Goal: Task Accomplishment & Management: Manage account settings

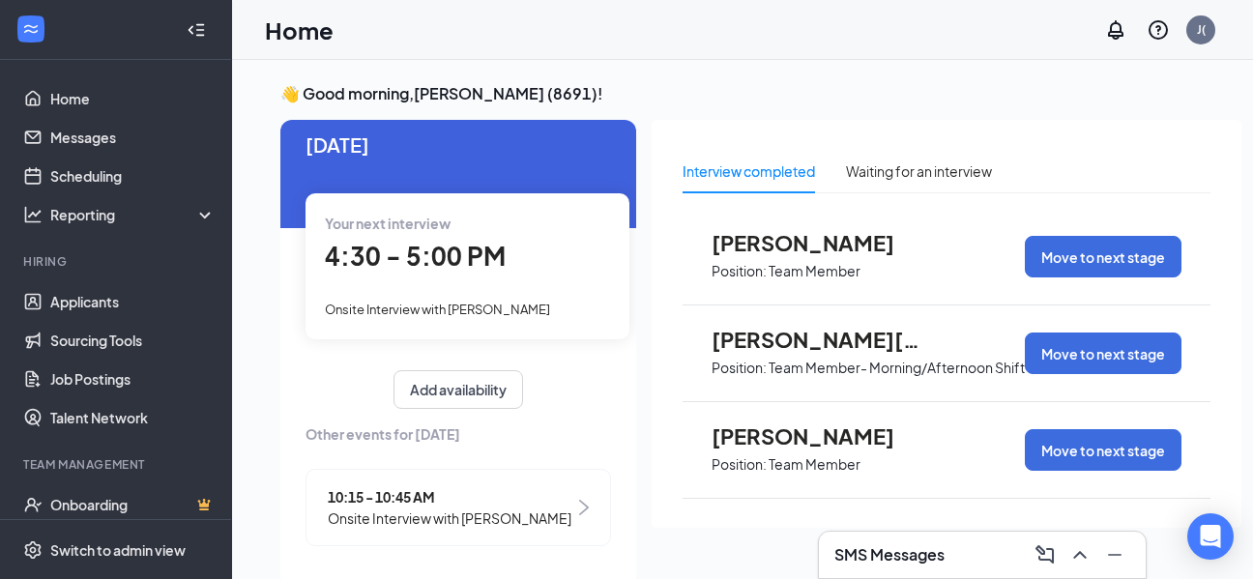
scroll to position [28, 0]
click at [511, 271] on div "Your next interview 4:30 - 5:00 PM Onsite Interview with [PERSON_NAME]" at bounding box center [468, 265] width 324 height 145
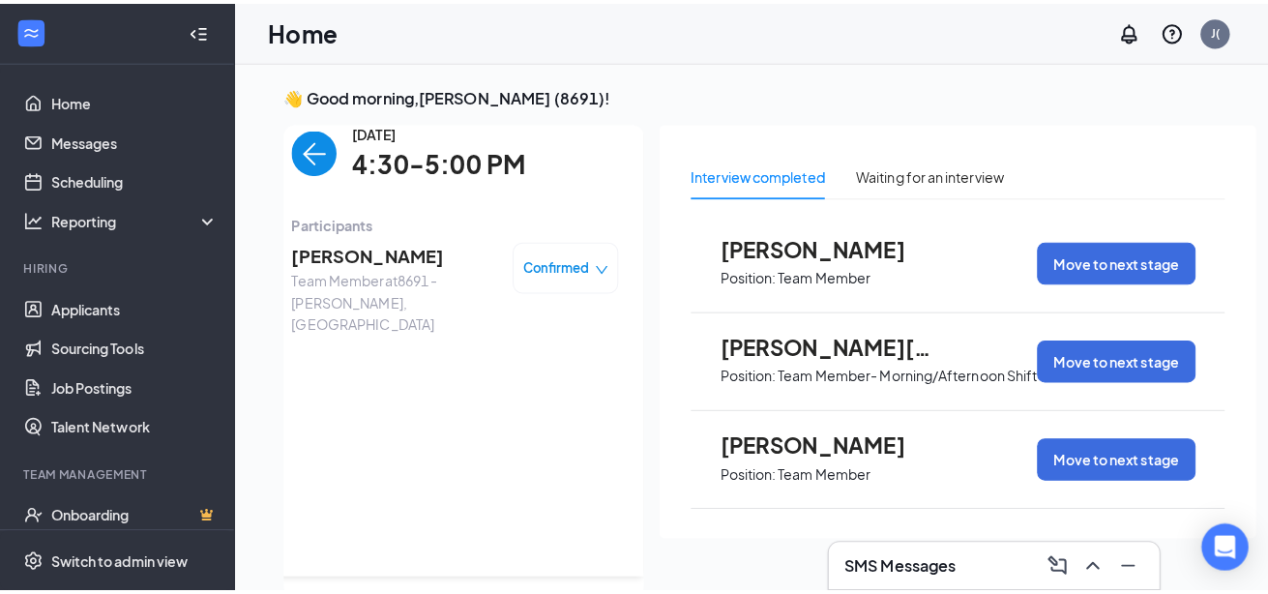
scroll to position [0, 0]
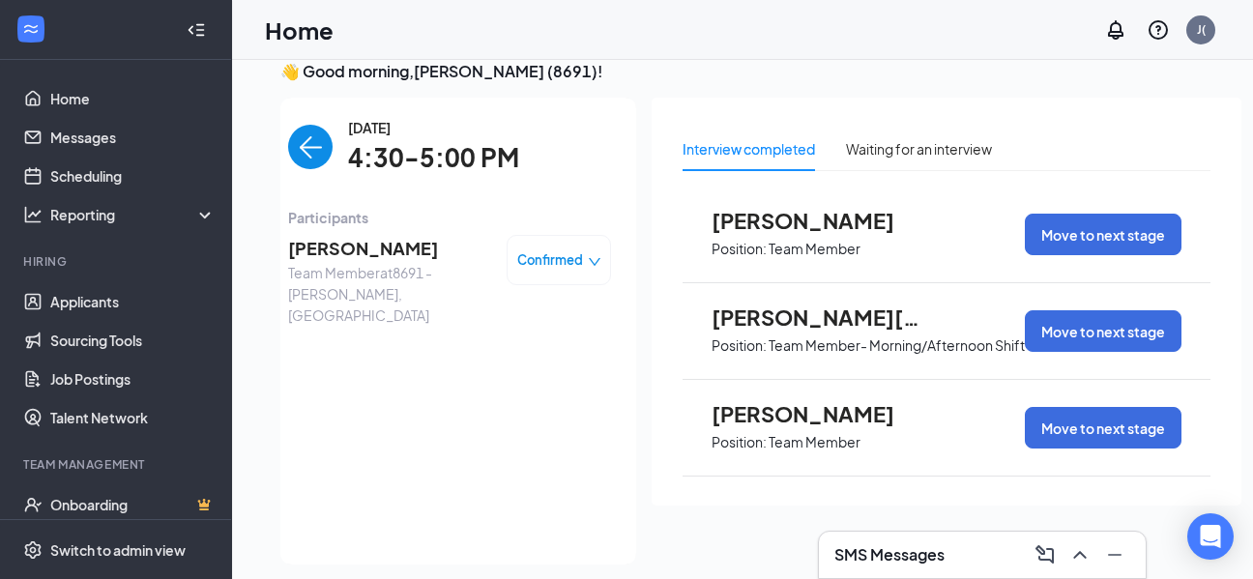
click at [360, 255] on span "[PERSON_NAME]" at bounding box center [389, 248] width 203 height 27
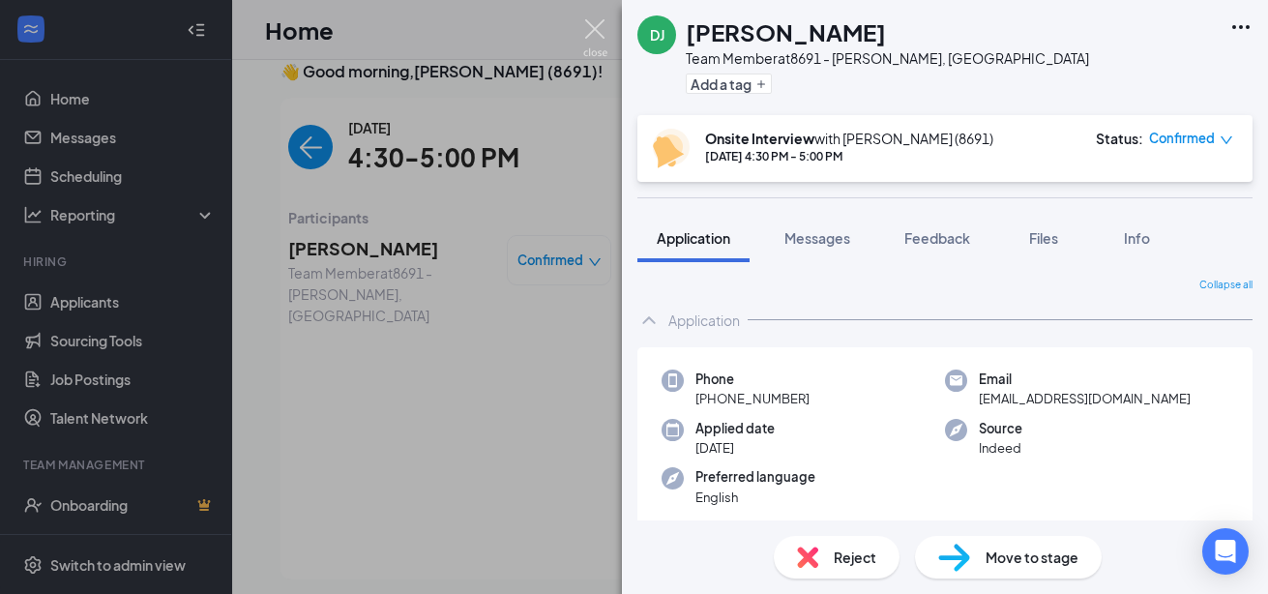
click at [587, 33] on img at bounding box center [595, 38] width 24 height 38
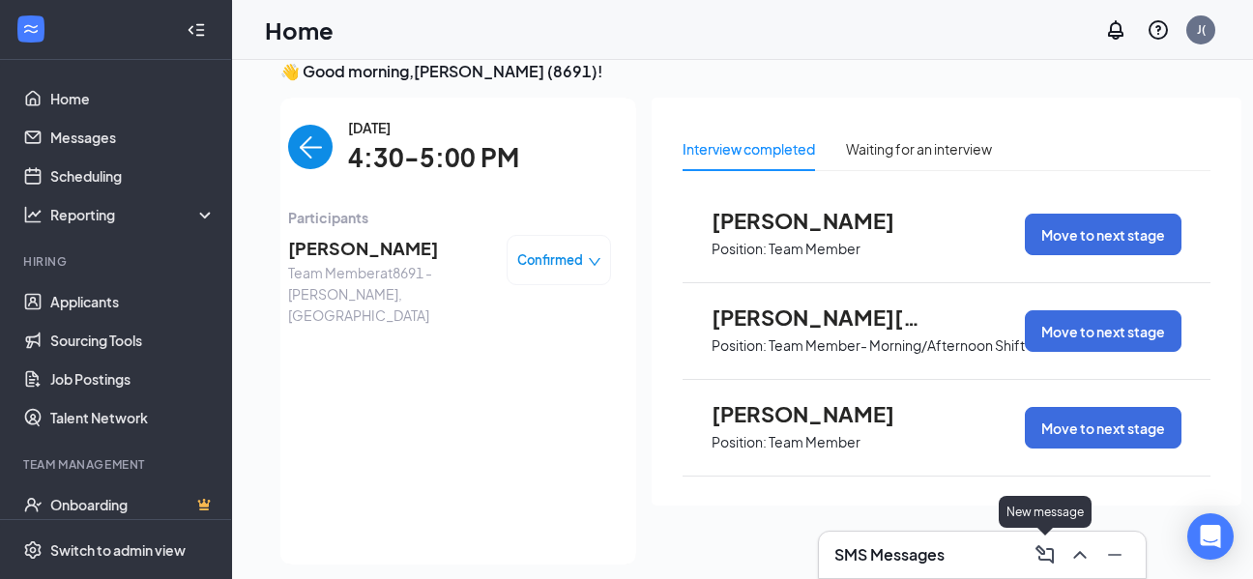
click at [983, 568] on div "SMS Messages" at bounding box center [983, 555] width 296 height 31
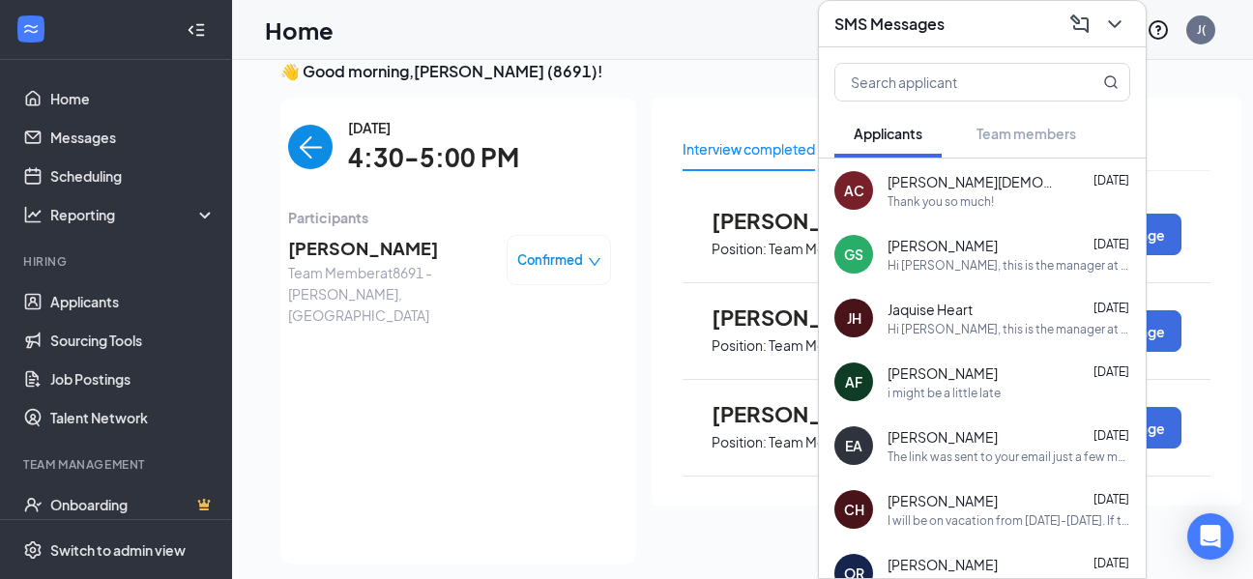
click at [986, 193] on div "Thank you so much!" at bounding box center [941, 201] width 106 height 16
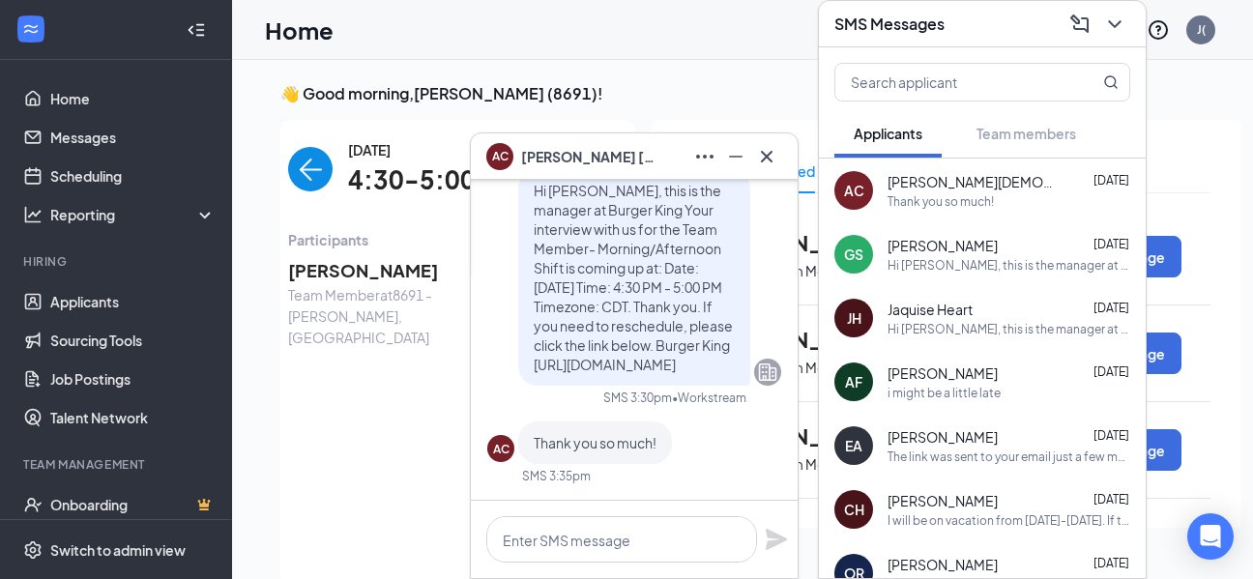
click at [783, 161] on div "AC [PERSON_NAME][DEMOGRAPHIC_DATA]" at bounding box center [634, 156] width 327 height 46
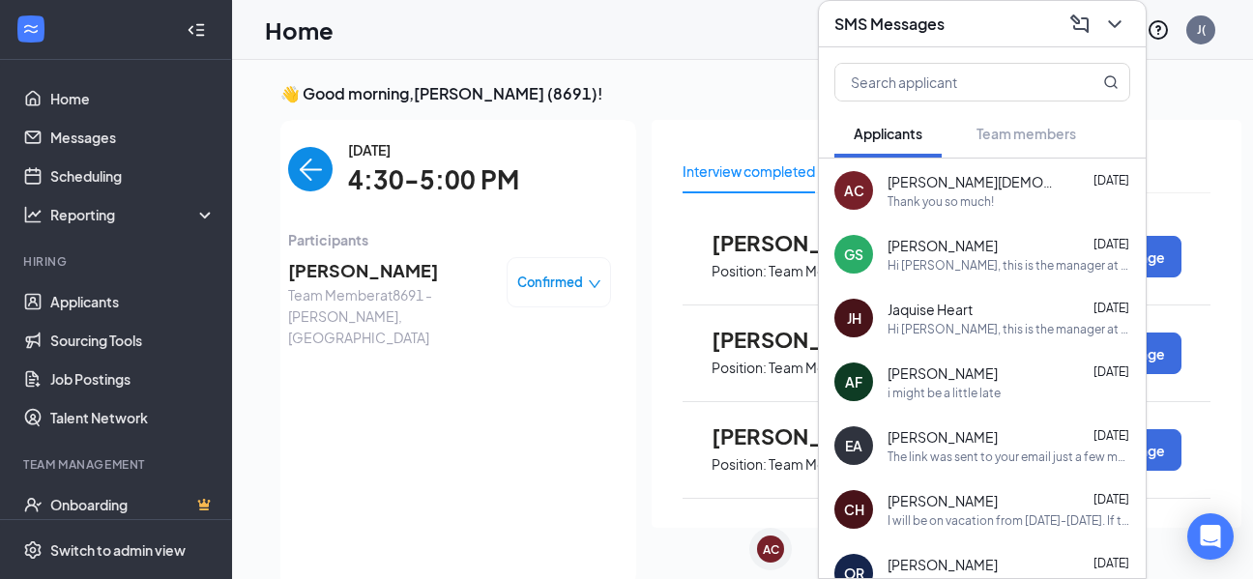
click at [1129, 9] on button at bounding box center [1115, 24] width 31 height 31
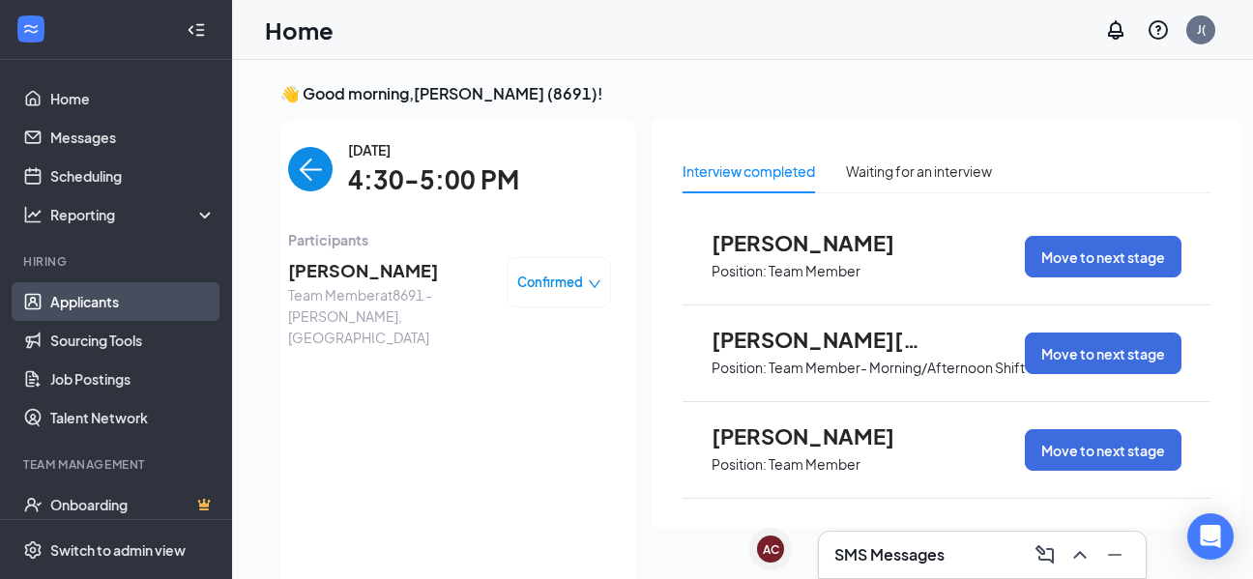
click at [95, 307] on link "Applicants" at bounding box center [132, 301] width 165 height 39
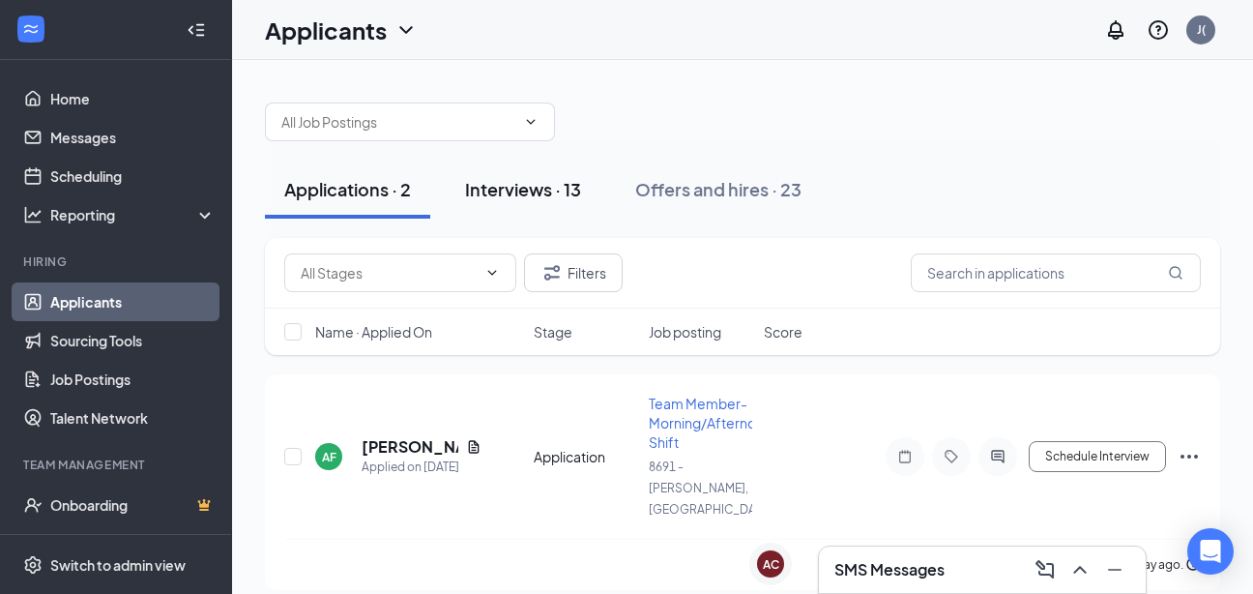
click at [516, 177] on div "Interviews · 13" at bounding box center [523, 189] width 116 height 24
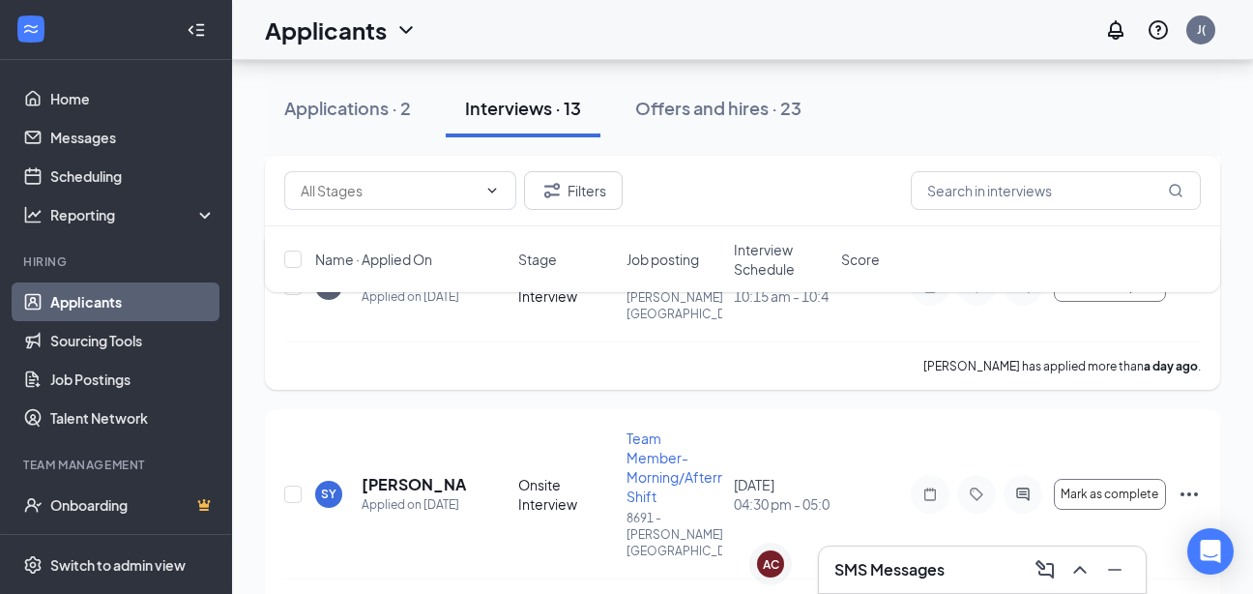
scroll to position [580, 0]
click at [397, 473] on h5 "[PERSON_NAME]" at bounding box center [414, 483] width 104 height 21
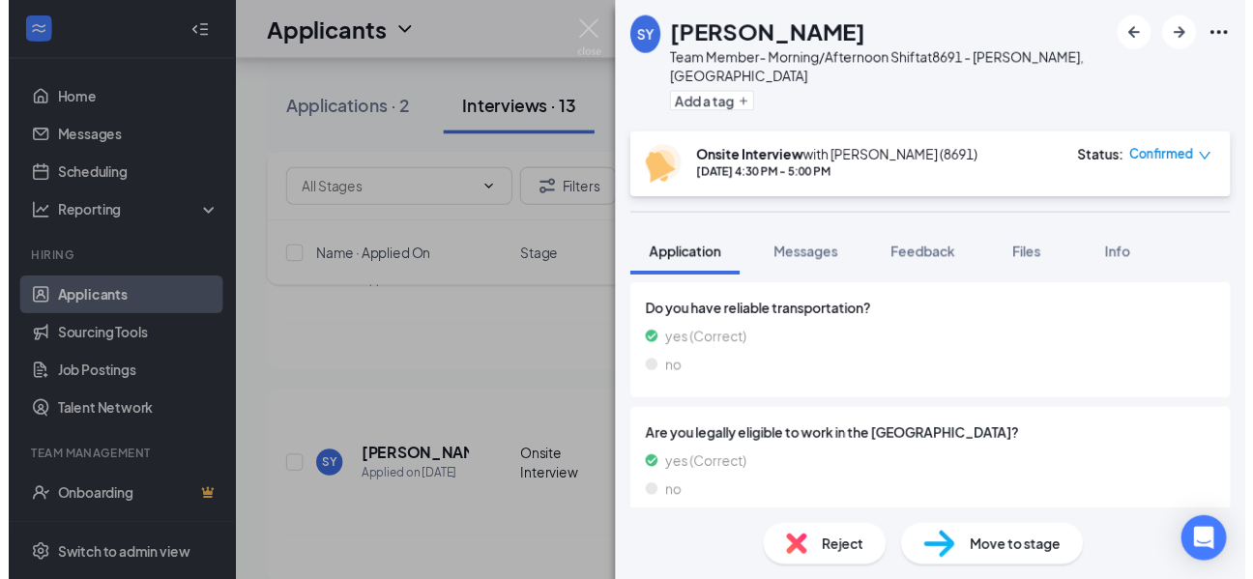
scroll to position [829, 0]
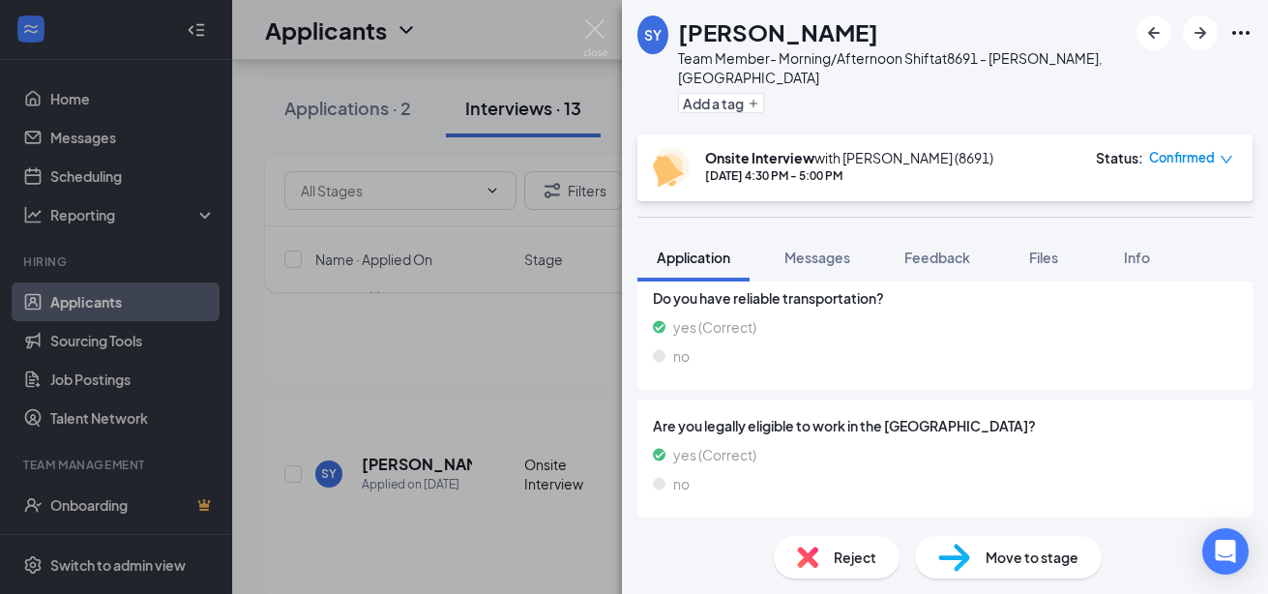
click at [488, 378] on div "SY Savannah Y. Team Member- Morning/Afternoon Shift at 8691 - [PERSON_NAME], [G…" at bounding box center [634, 297] width 1268 height 594
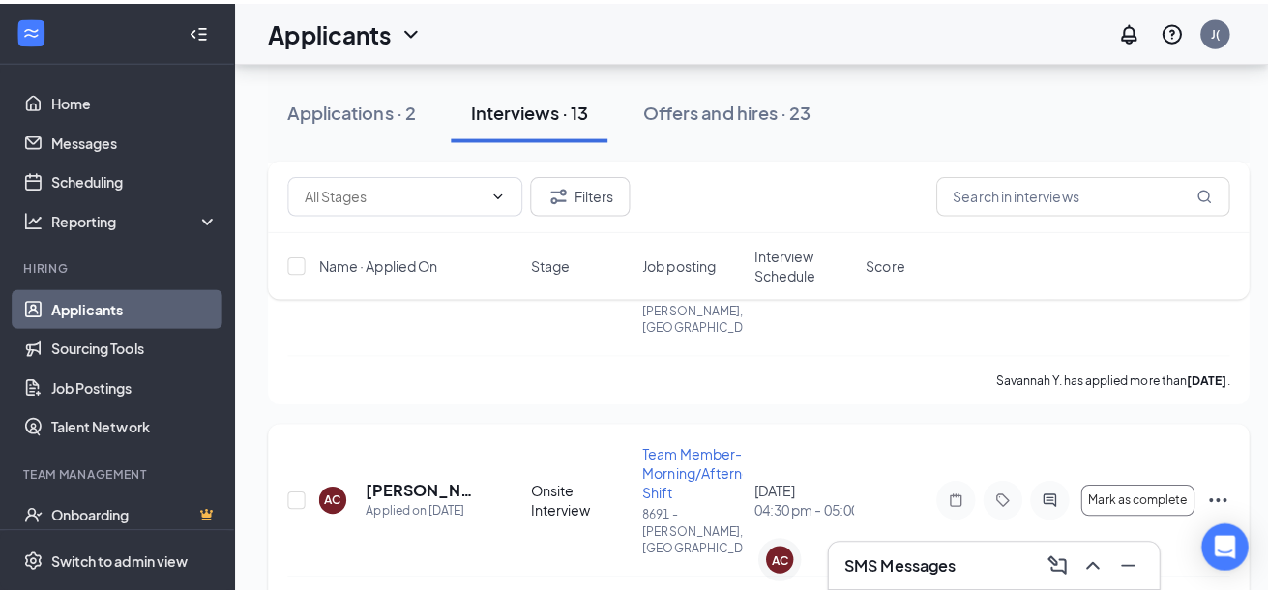
scroll to position [764, 0]
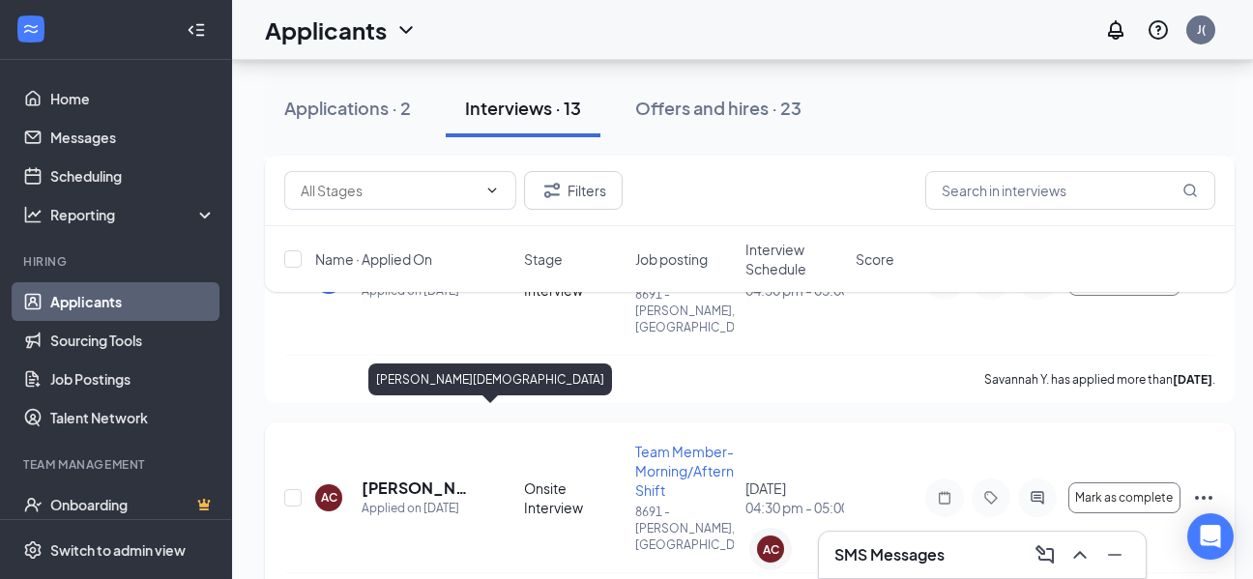
click at [441, 478] on h5 "[PERSON_NAME][DEMOGRAPHIC_DATA]" at bounding box center [417, 488] width 110 height 21
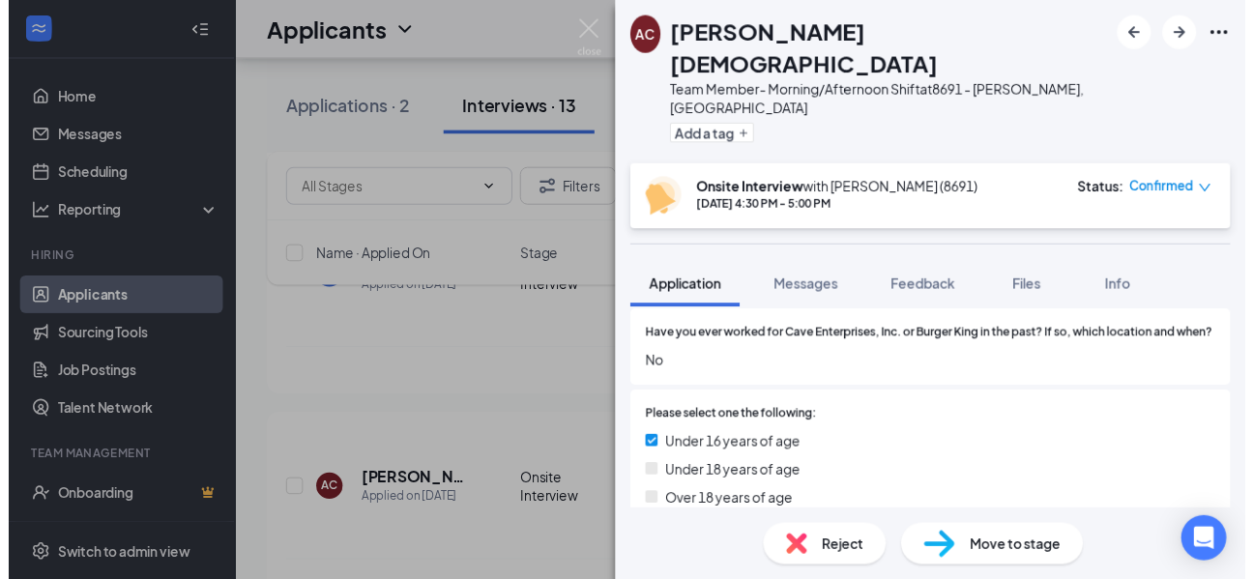
scroll to position [819, 0]
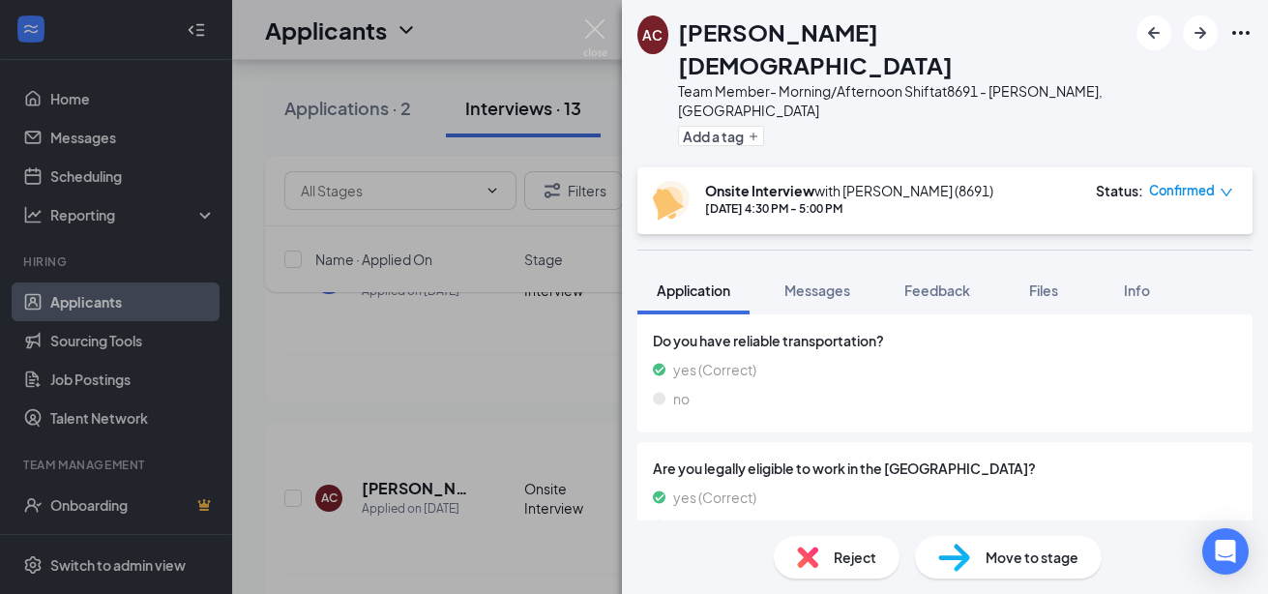
click at [562, 473] on div "AC [PERSON_NAME] Team Member- Morning/Afternoon Shift at 8691 - [PERSON_NAME], …" at bounding box center [634, 297] width 1268 height 594
